Goal: Find specific page/section: Find specific page/section

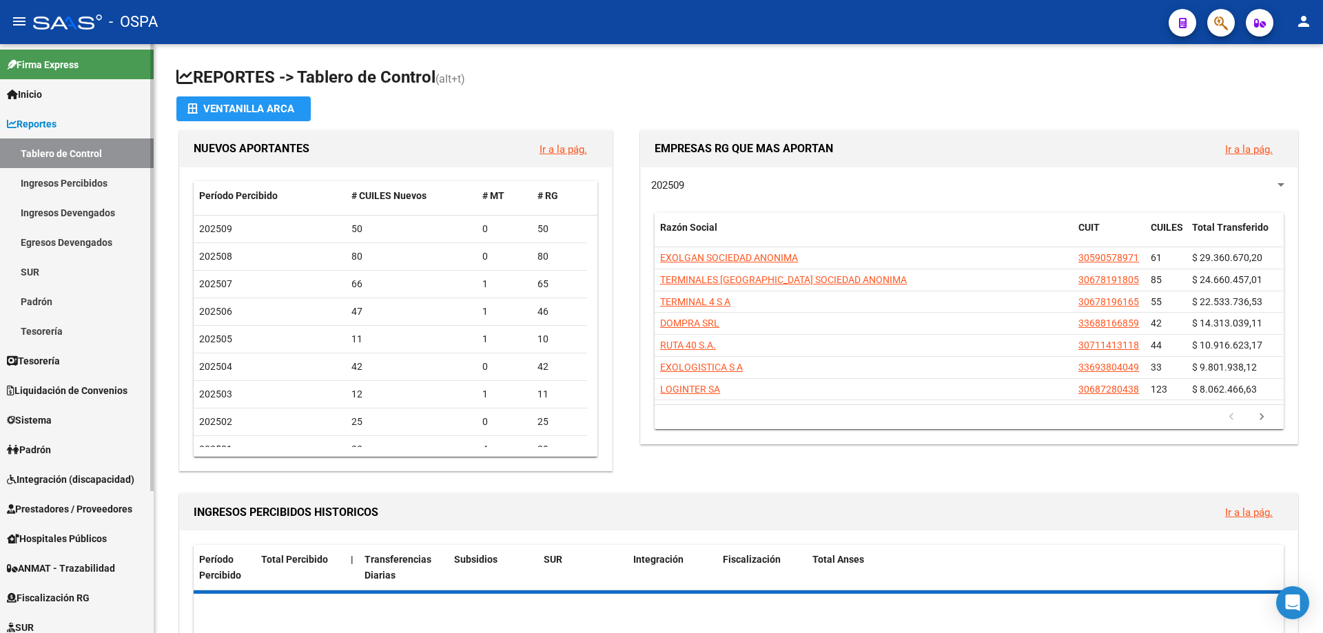
click at [58, 513] on span "Prestadores / Proveedores" at bounding box center [69, 509] width 125 height 15
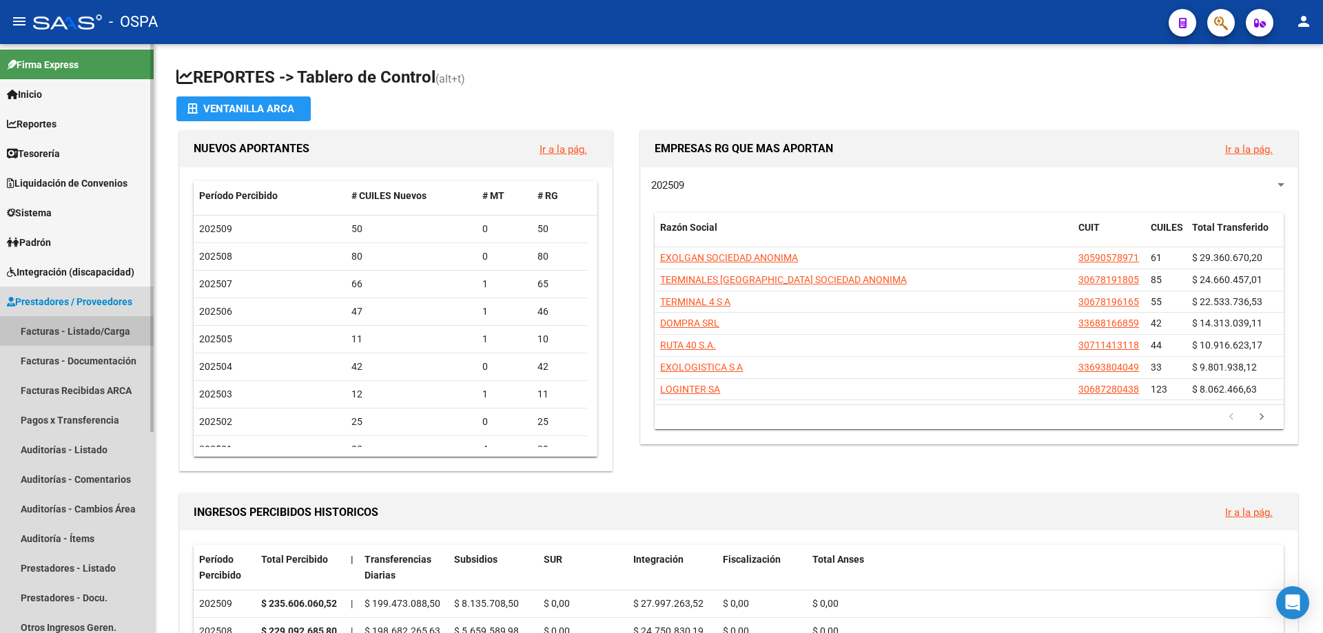
click at [71, 331] on link "Facturas - Listado/Carga" at bounding box center [77, 331] width 154 height 30
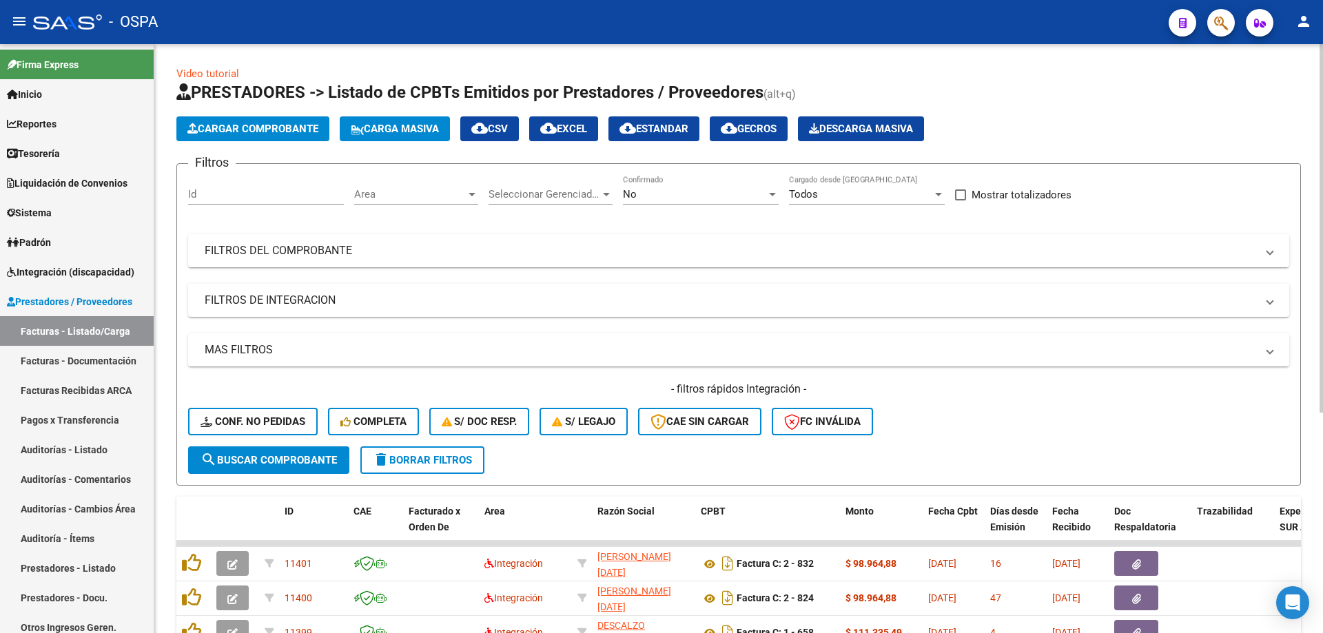
click at [393, 185] on div "Area Area" at bounding box center [416, 190] width 124 height 30
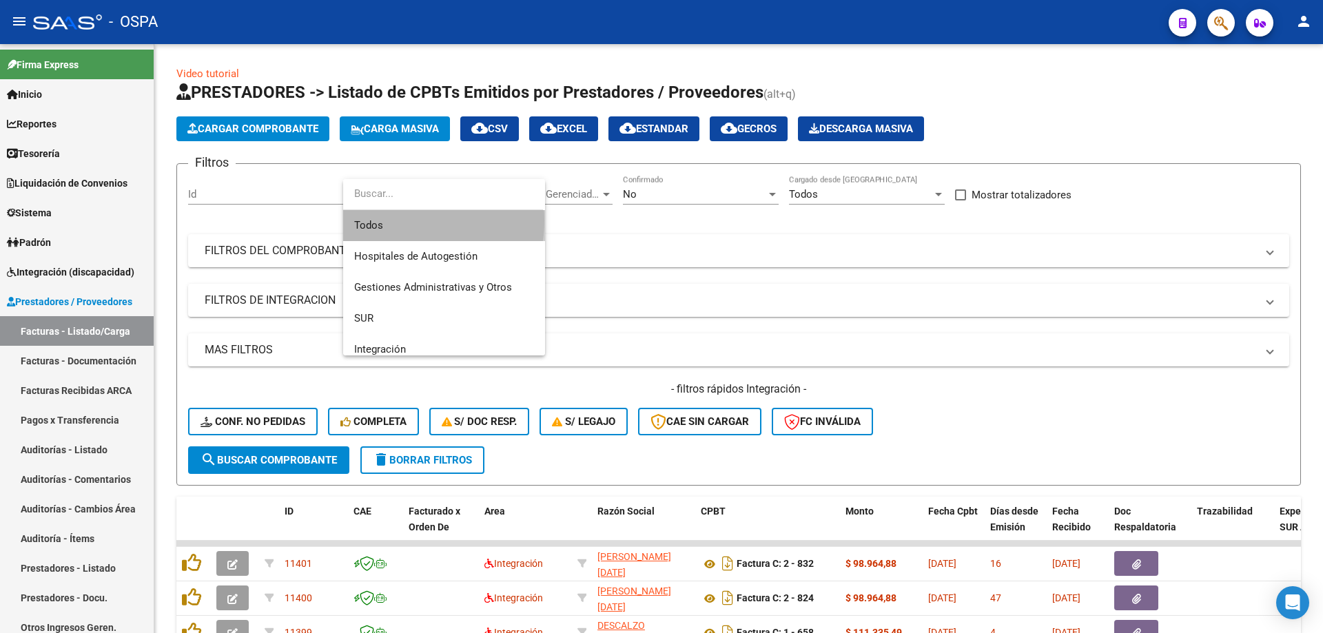
click at [394, 221] on span "Todos" at bounding box center [444, 225] width 180 height 31
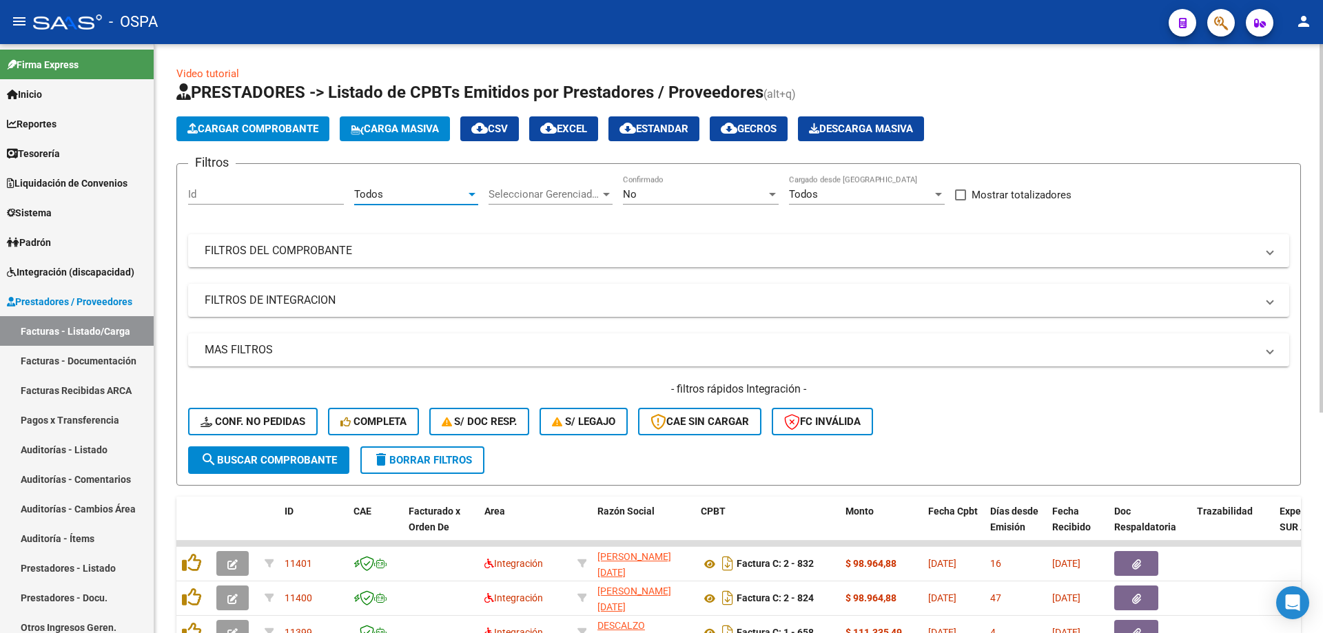
click at [541, 196] on span "Seleccionar Gerenciador" at bounding box center [545, 194] width 112 height 12
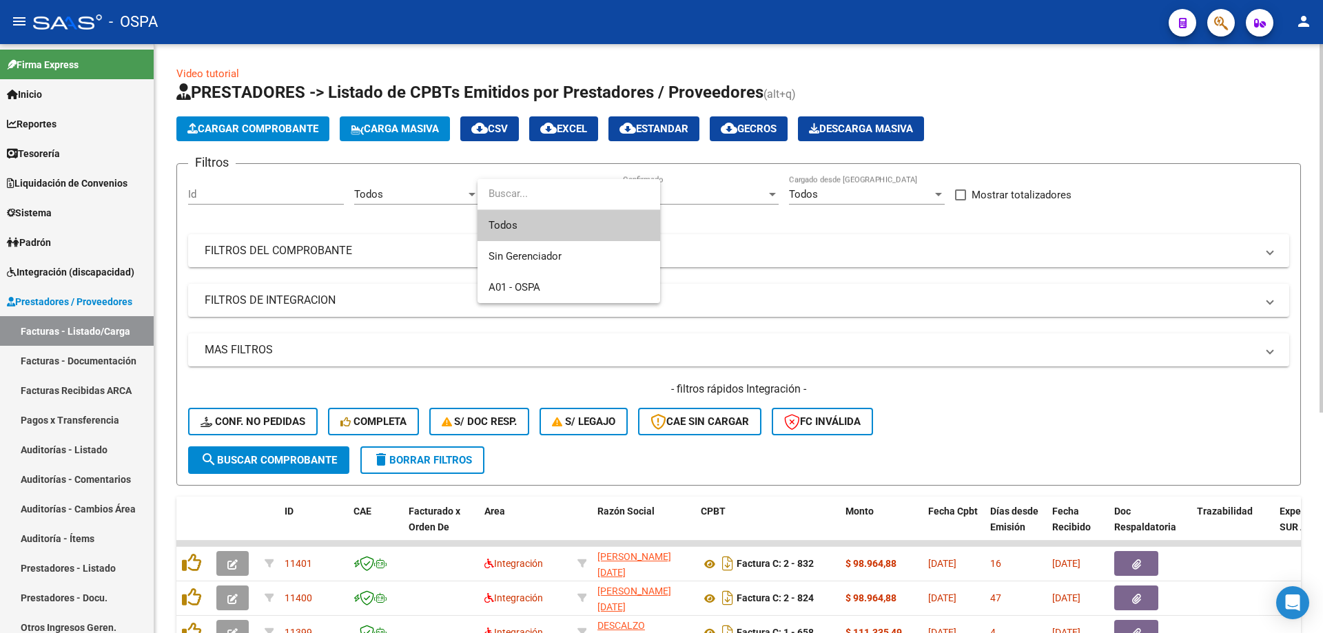
click at [540, 223] on span "Todos" at bounding box center [569, 225] width 161 height 31
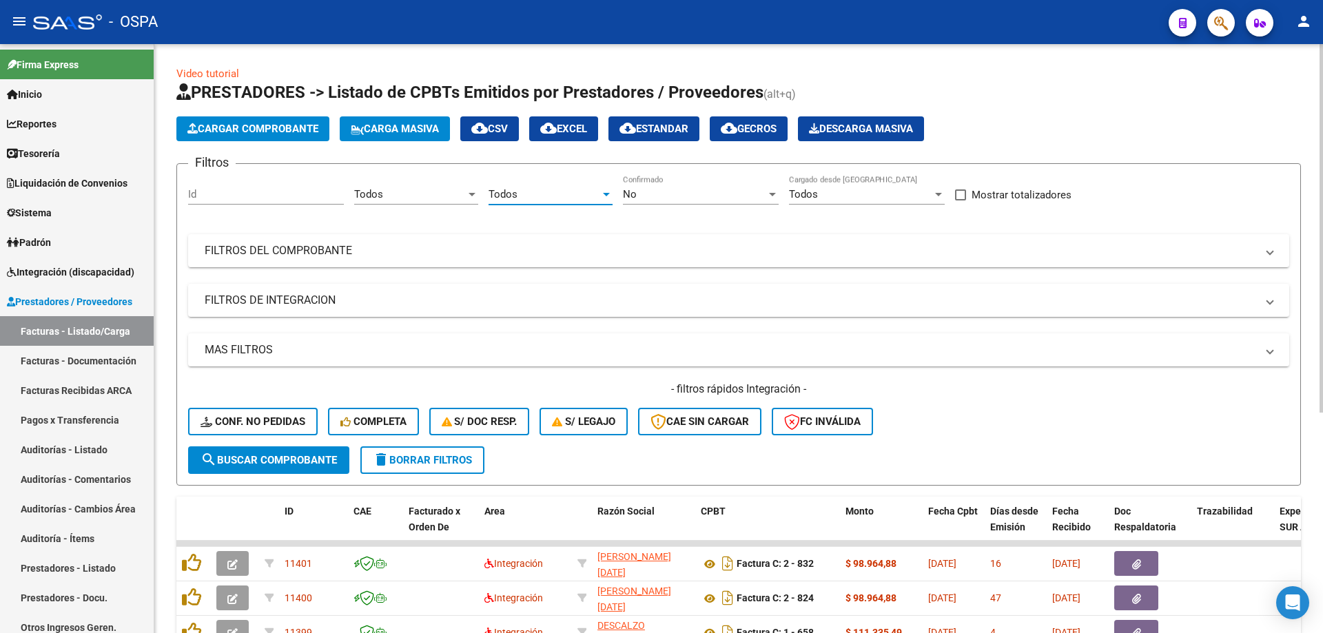
click at [681, 193] on div "No" at bounding box center [694, 194] width 143 height 12
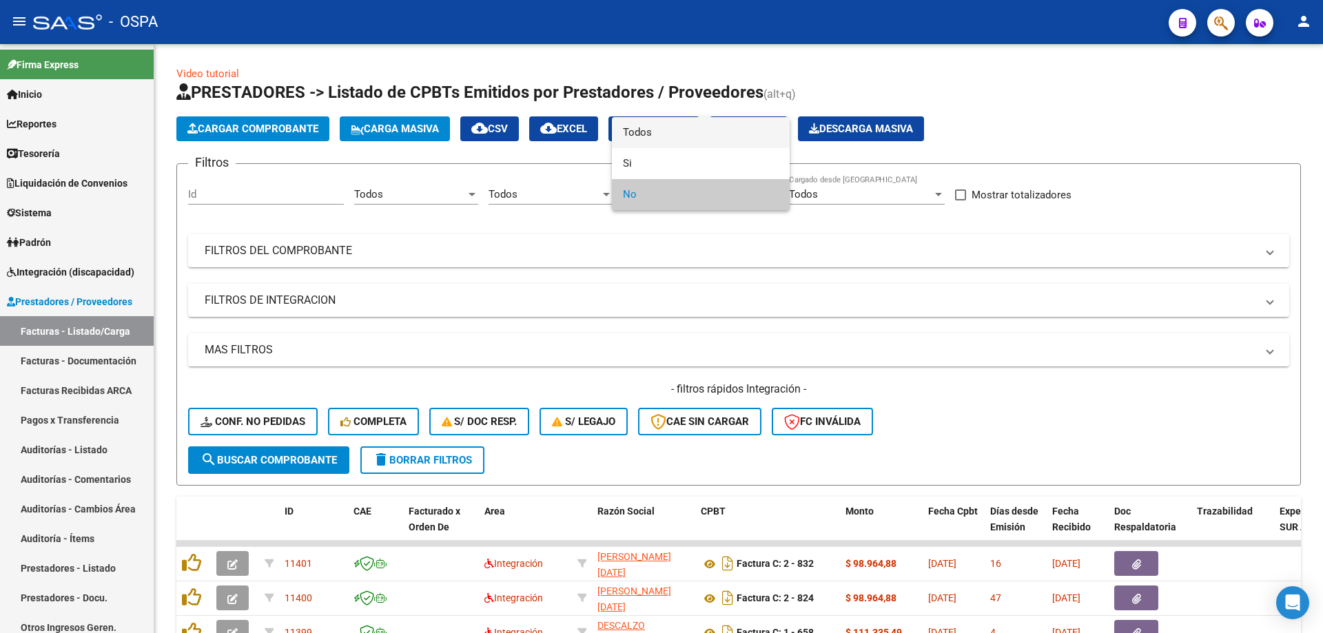
click at [680, 139] on span "Todos" at bounding box center [701, 132] width 156 height 31
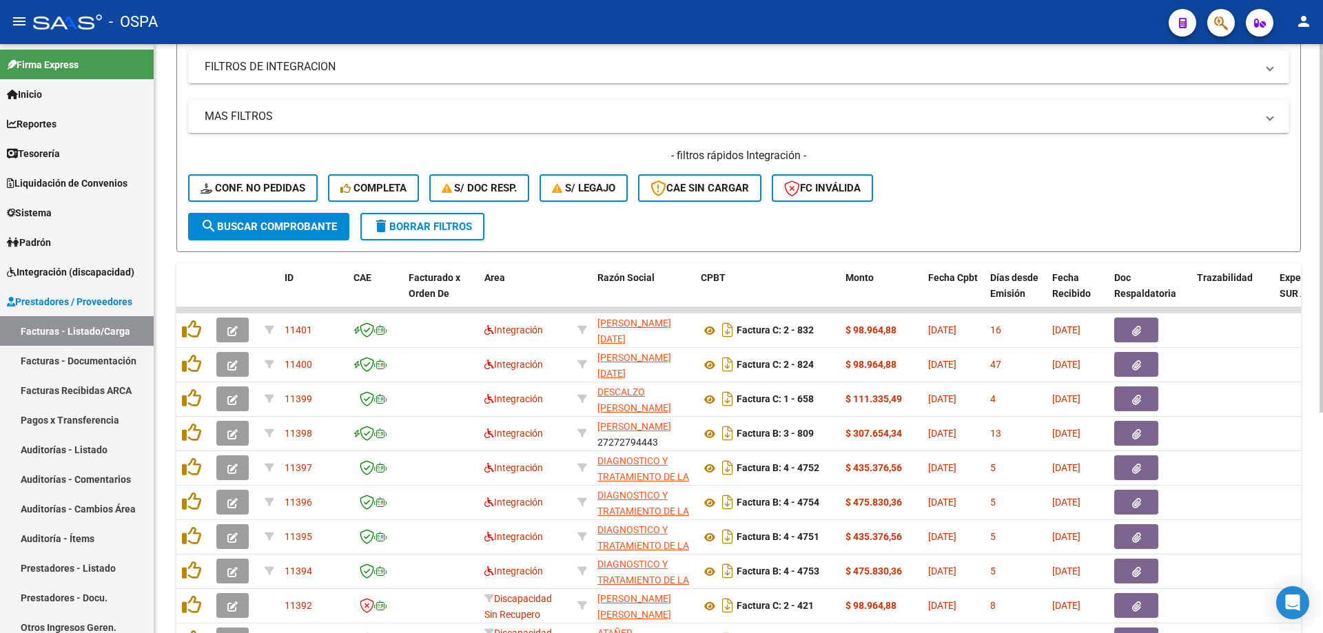
scroll to position [345, 0]
